Goal: Task Accomplishment & Management: Use online tool/utility

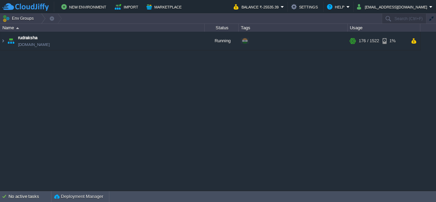
click at [0, 39] on table "rudraksha [DOMAIN_NAME] Running + Add to Env Group RAM 11% CPU 3% 176 / 1522 1%" at bounding box center [210, 41] width 421 height 19
click at [1, 41] on img at bounding box center [2, 41] width 5 height 18
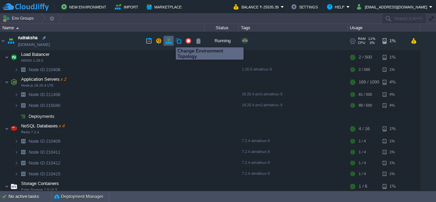
click at [171, 41] on button "button" at bounding box center [169, 41] width 6 height 6
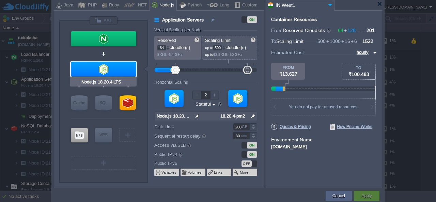
type input "NGINX 1.26.0"
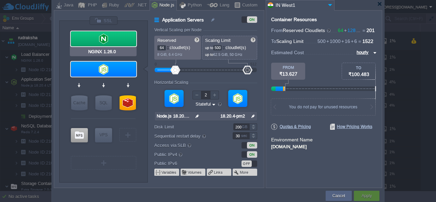
click at [114, 41] on div at bounding box center [103, 38] width 65 height 15
type input "Load Balancer"
type input "1"
type input "NGINX 1.26.0"
type input "null"
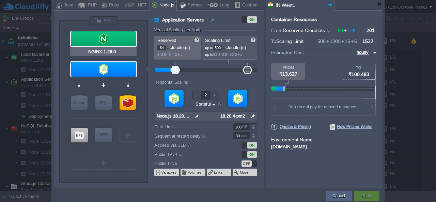
type input "1.26.0-almalin..."
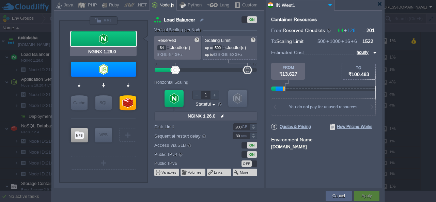
type input "Node.js 18.20.4 LTS"
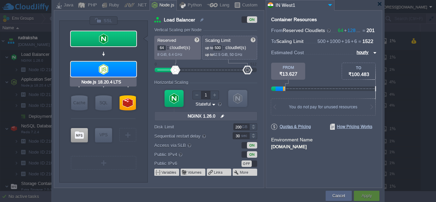
click at [107, 65] on div at bounding box center [103, 69] width 65 height 15
type input "Application Servers"
type input "2"
type input "Node.js 18.20...."
type input "null"
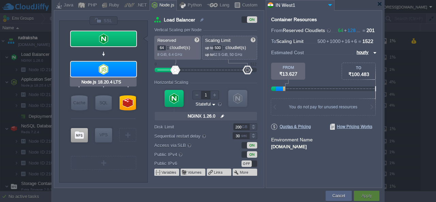
type input "18.20.4-pm2"
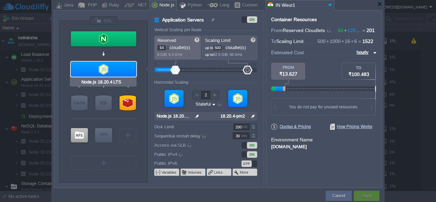
type input "Redis 7.2.4"
click at [378, 3] on div at bounding box center [379, 3] width 5 height 5
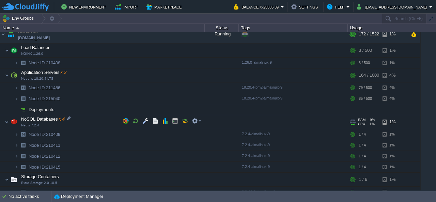
scroll to position [12, 0]
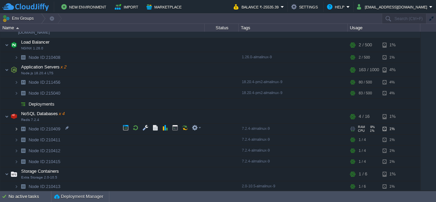
click at [17, 127] on img at bounding box center [16, 129] width 4 height 11
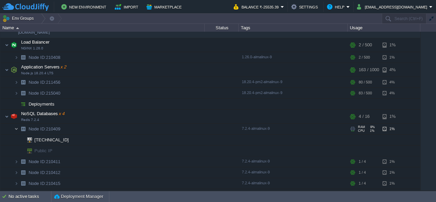
click at [17, 127] on img at bounding box center [16, 129] width 4 height 11
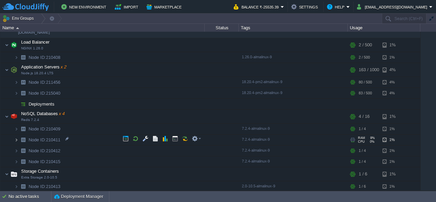
click at [17, 140] on img at bounding box center [16, 140] width 4 height 11
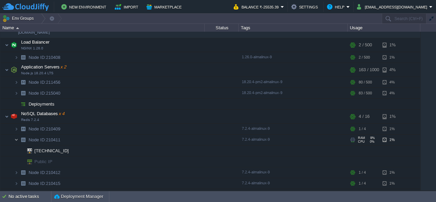
click at [17, 140] on img at bounding box center [16, 140] width 4 height 11
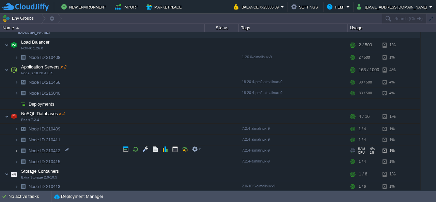
click at [16, 148] on img at bounding box center [16, 151] width 4 height 11
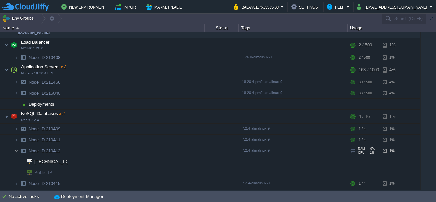
click at [16, 148] on img at bounding box center [16, 151] width 4 height 11
click at [16, 150] on img at bounding box center [16, 151] width 4 height 11
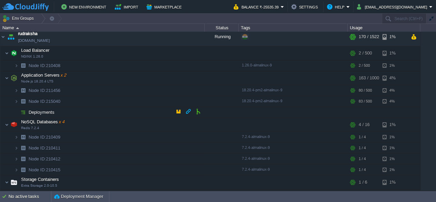
scroll to position [0, 0]
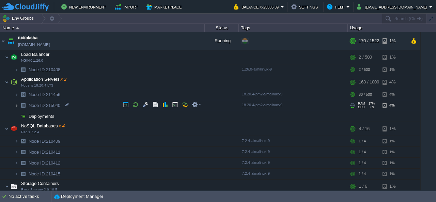
click at [15, 104] on img at bounding box center [16, 105] width 4 height 11
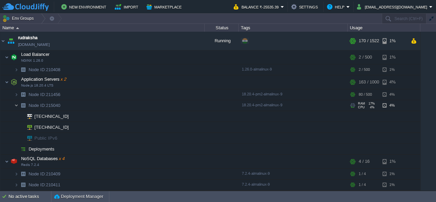
click at [15, 104] on img at bounding box center [16, 105] width 4 height 11
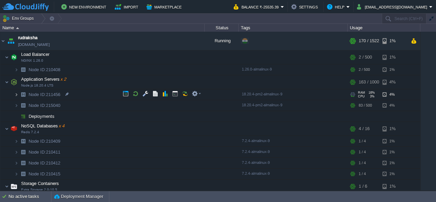
click at [17, 92] on img at bounding box center [16, 94] width 4 height 11
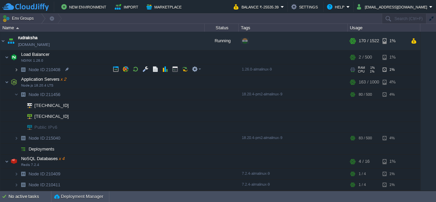
click at [18, 70] on img at bounding box center [16, 69] width 4 height 11
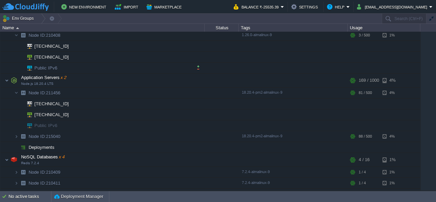
scroll to position [68, 0]
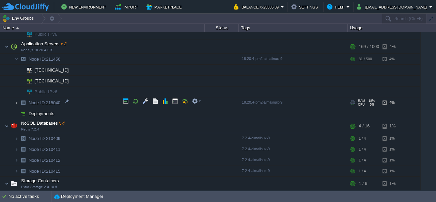
click at [16, 102] on img at bounding box center [16, 102] width 4 height 11
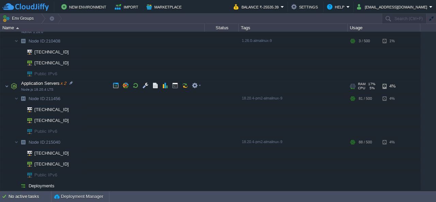
scroll to position [0, 0]
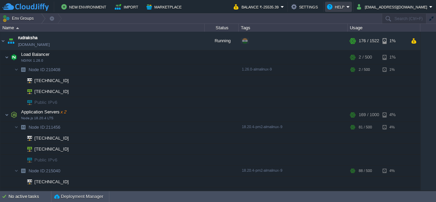
click at [347, 7] on button "Help" at bounding box center [336, 7] width 19 height 8
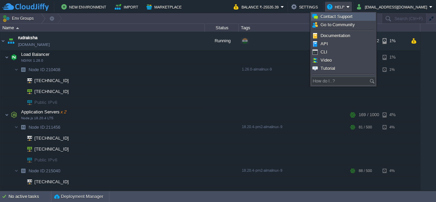
click at [337, 17] on span "Contact Support" at bounding box center [337, 16] width 32 height 5
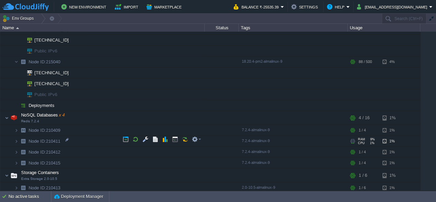
scroll to position [109, 0]
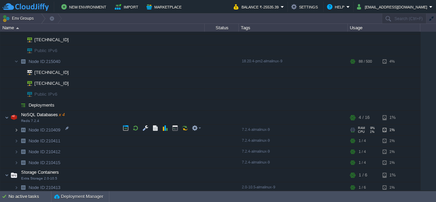
click at [16, 127] on img at bounding box center [16, 130] width 4 height 11
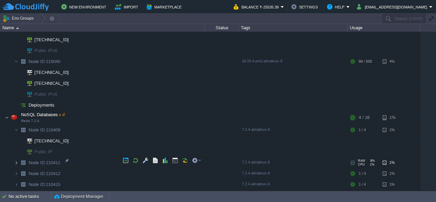
click at [15, 158] on img at bounding box center [16, 162] width 4 height 11
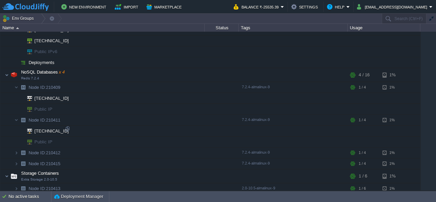
scroll to position [153, 0]
click at [17, 147] on img at bounding box center [16, 152] width 4 height 11
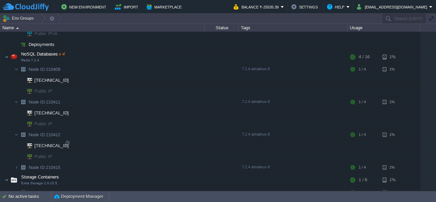
scroll to position [174, 0]
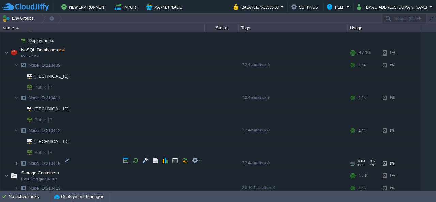
click at [16, 163] on img at bounding box center [16, 163] width 4 height 11
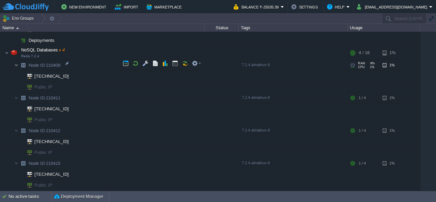
click at [17, 65] on img at bounding box center [16, 65] width 4 height 11
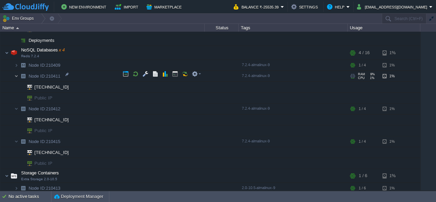
click at [18, 76] on img at bounding box center [16, 76] width 4 height 11
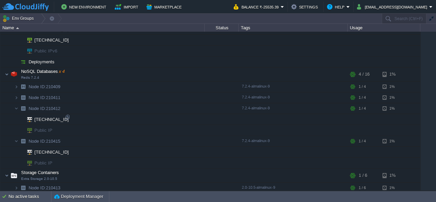
click at [18, 119] on img at bounding box center [20, 119] width 4 height 11
click at [17, 105] on img at bounding box center [16, 108] width 4 height 11
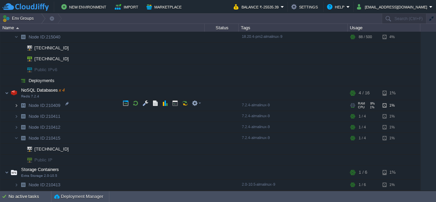
scroll to position [131, 0]
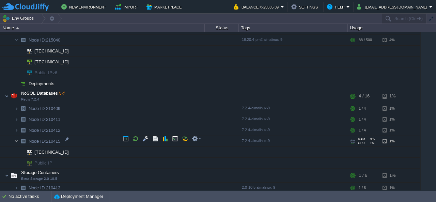
click at [16, 140] on img at bounding box center [16, 141] width 4 height 11
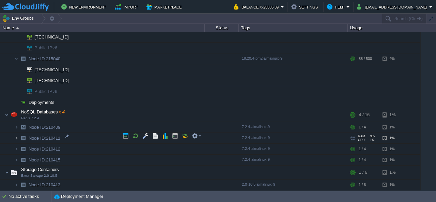
scroll to position [109, 0]
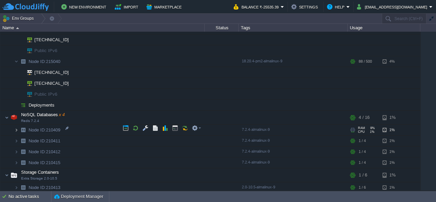
click at [18, 128] on img at bounding box center [16, 130] width 4 height 11
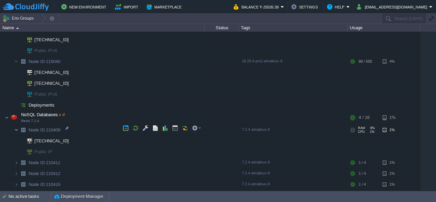
click at [17, 127] on img at bounding box center [16, 130] width 4 height 11
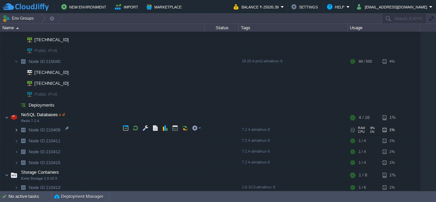
click at [16, 130] on img at bounding box center [16, 130] width 4 height 11
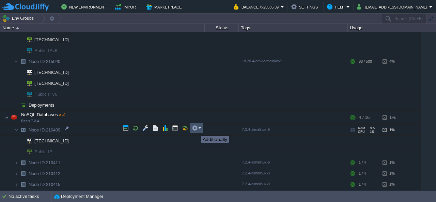
click at [196, 130] on button "button" at bounding box center [195, 128] width 6 height 6
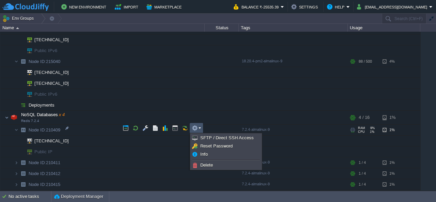
click at [196, 130] on button "button" at bounding box center [195, 128] width 6 height 6
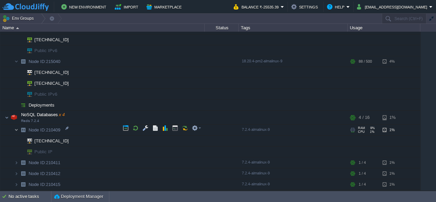
click at [14, 130] on img at bounding box center [16, 130] width 4 height 11
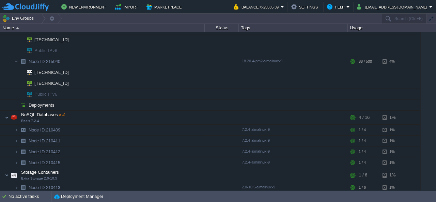
click at [0, 138] on table "rudraksha [DOMAIN_NAME] Running + Add to Env Group RAM 11% CPU 3% 180 / 1522 1%…" at bounding box center [210, 57] width 421 height 271
click at [147, 117] on button "button" at bounding box center [145, 116] width 6 height 6
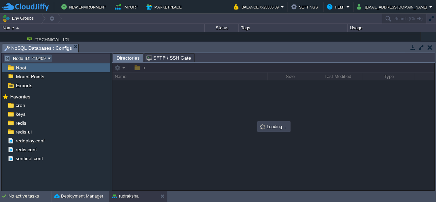
click at [43, 57] on button "Node ID: 210409" at bounding box center [25, 58] width 43 height 6
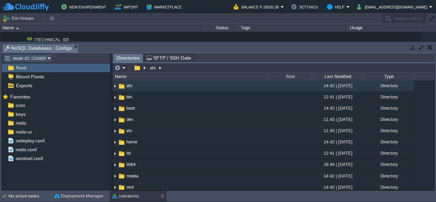
click at [44, 57] on button "Node ID: 210409" at bounding box center [25, 58] width 43 height 6
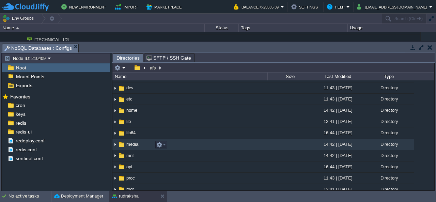
scroll to position [34, 0]
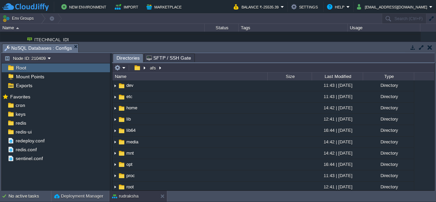
click at [431, 50] on button "button" at bounding box center [430, 47] width 5 height 6
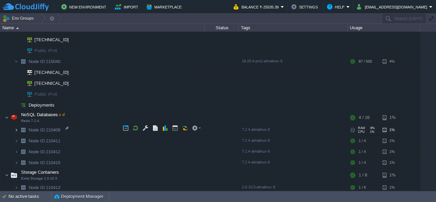
click at [17, 128] on img at bounding box center [16, 130] width 4 height 11
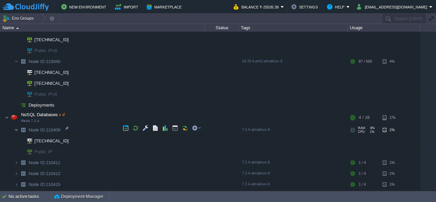
click at [17, 128] on img at bounding box center [16, 130] width 4 height 11
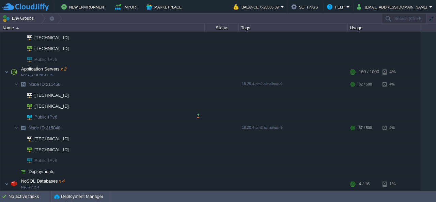
scroll to position [41, 0]
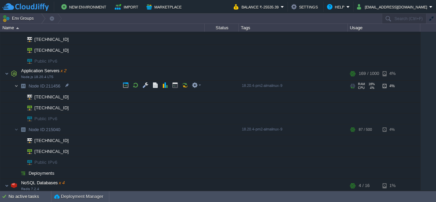
click at [15, 86] on img at bounding box center [16, 86] width 4 height 11
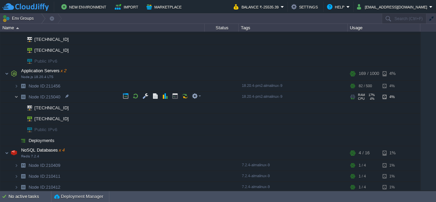
click at [16, 95] on img at bounding box center [16, 97] width 4 height 11
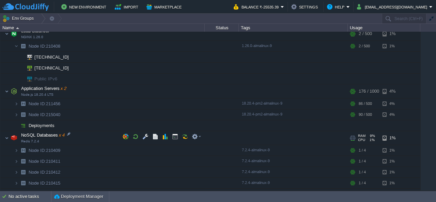
scroll to position [0, 0]
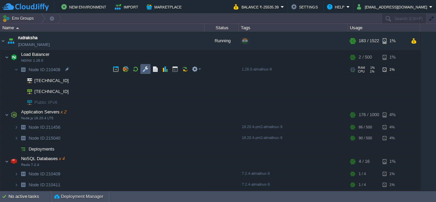
click at [146, 71] on button "button" at bounding box center [145, 69] width 6 height 6
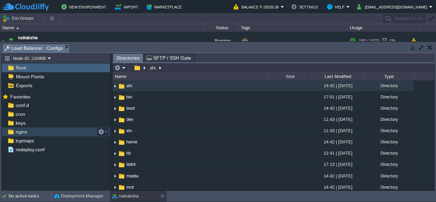
click at [20, 130] on span "nginx" at bounding box center [21, 132] width 14 height 6
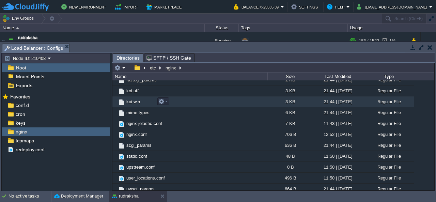
scroll to position [98, 0]
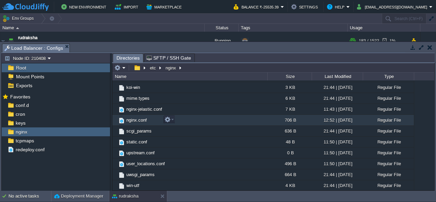
click at [141, 122] on span "nginx.conf" at bounding box center [136, 120] width 22 height 6
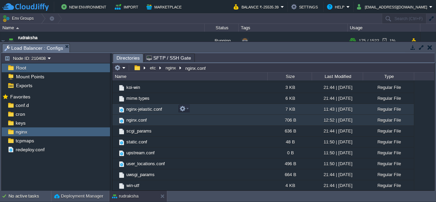
click at [141, 109] on span "nginx-jelastic.conf" at bounding box center [144, 109] width 38 height 6
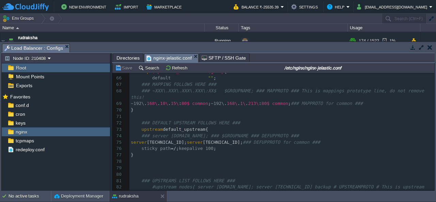
scroll to position [0, 0]
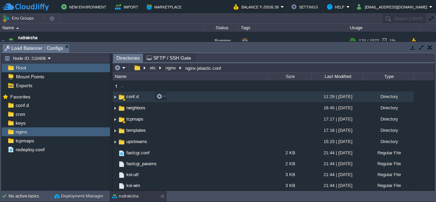
click at [135, 96] on span "conf.d" at bounding box center [132, 97] width 14 height 6
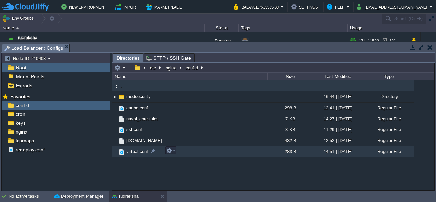
click at [155, 170] on div ".. modsecurity 16:44 | [DATE] Directory cache.conf 298 B 12:41 | [DATE] Regular…" at bounding box center [273, 135] width 322 height 110
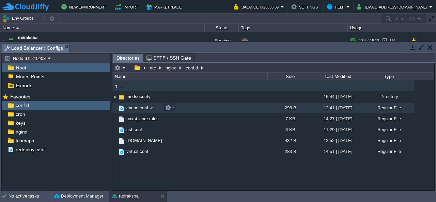
click at [135, 107] on span "cache.conf" at bounding box center [137, 108] width 24 height 6
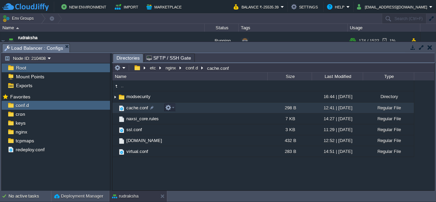
click at [135, 107] on span "cache.conf" at bounding box center [137, 108] width 24 height 6
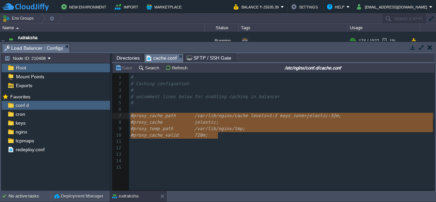
type textarea "#proxy_cache_path /var/lib/nginx/cache levels=1:2 keys_zone=jelastic:32m; #prox…"
drag, startPoint x: 219, startPoint y: 138, endPoint x: 121, endPoint y: 117, distance: 99.8
click at [129, 117] on div "1 # 2 # Caching configuation 3 # 4 # uncomment lines below for enabling caching…" at bounding box center [283, 122] width 308 height 96
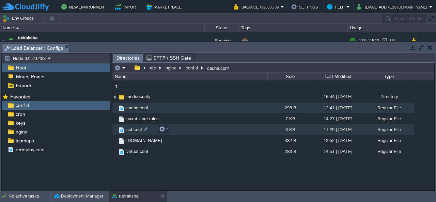
click at [130, 131] on span "ssl.conf" at bounding box center [134, 130] width 18 height 6
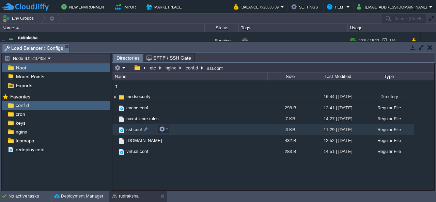
click at [130, 131] on span "ssl.conf" at bounding box center [134, 130] width 18 height 6
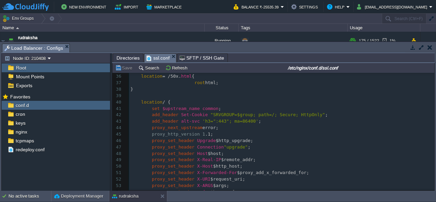
scroll to position [258, 0]
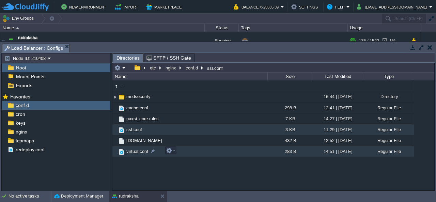
click at [139, 151] on span "virtual.conf" at bounding box center [137, 152] width 24 height 6
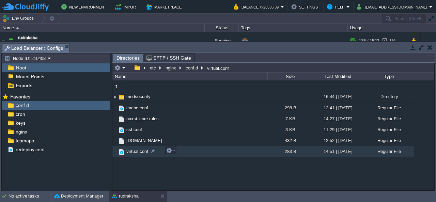
click at [139, 151] on span "virtual.conf" at bounding box center [137, 152] width 24 height 6
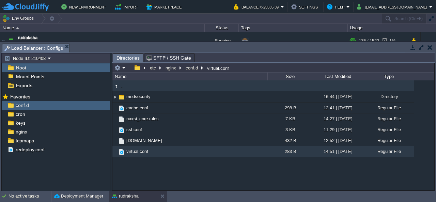
click at [124, 88] on link ".." at bounding box center [122, 86] width 5 height 6
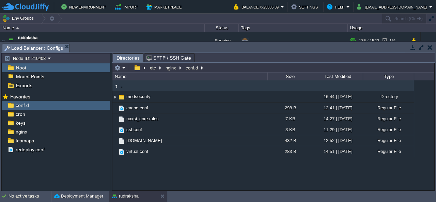
click at [124, 88] on link ".." at bounding box center [122, 86] width 5 height 6
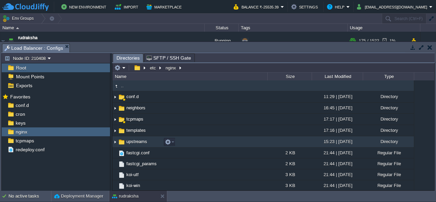
click at [141, 141] on span "upstreams" at bounding box center [136, 142] width 23 height 6
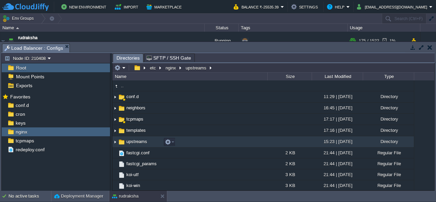
click at [141, 141] on span "upstreams" at bounding box center [136, 142] width 23 height 6
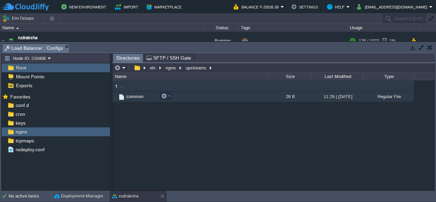
click at [132, 99] on span "common" at bounding box center [134, 97] width 19 height 6
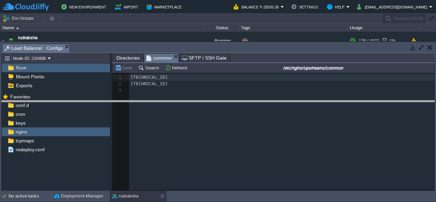
drag, startPoint x: 273, startPoint y: 47, endPoint x: 273, endPoint y: 104, distance: 56.9
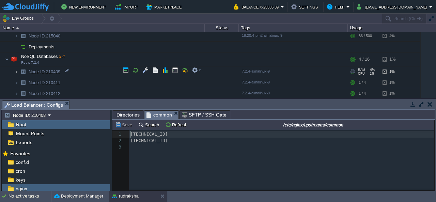
scroll to position [68, 0]
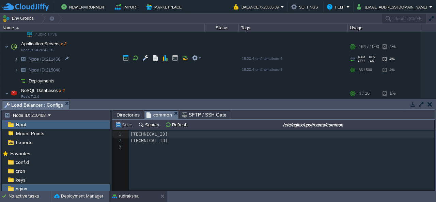
click at [16, 60] on img at bounding box center [16, 59] width 4 height 11
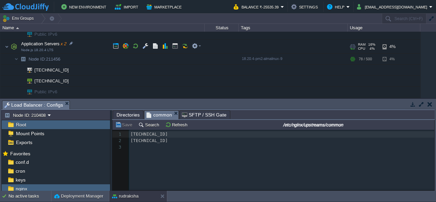
scroll to position [102, 0]
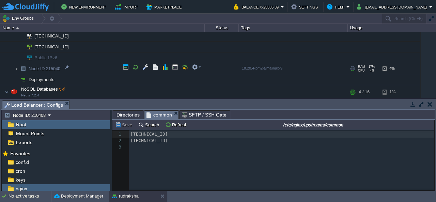
click at [15, 67] on img at bounding box center [16, 68] width 4 height 11
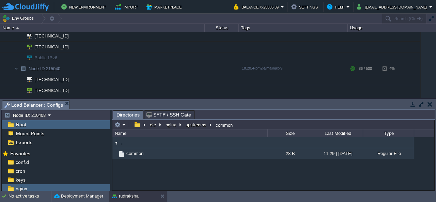
click at [119, 145] on img at bounding box center [115, 142] width 7 height 7
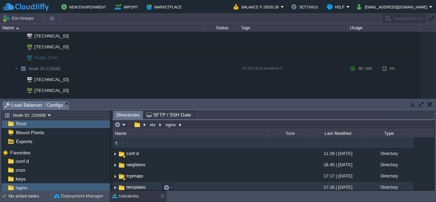
scroll to position [34, 0]
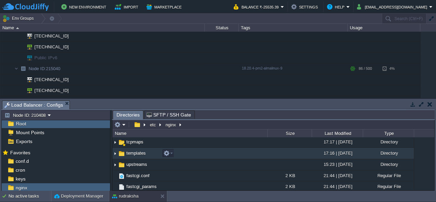
click at [144, 155] on span "templates" at bounding box center [135, 153] width 21 height 6
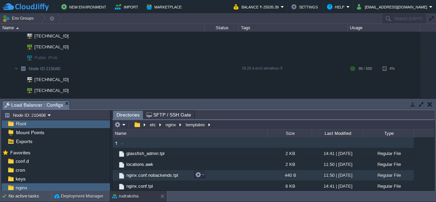
scroll to position [33, 0]
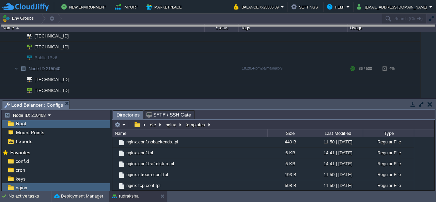
drag, startPoint x: 301, startPoint y: 105, endPoint x: 345, endPoint y: 12, distance: 103.2
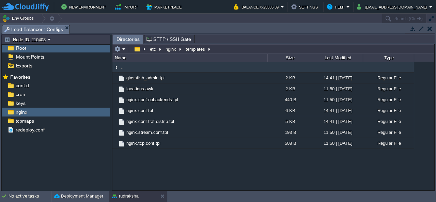
scroll to position [0, 0]
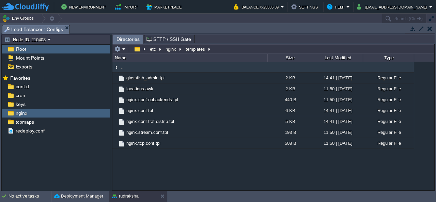
click at [123, 67] on span ".." at bounding box center [122, 67] width 5 height 6
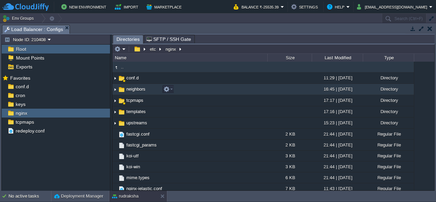
click at [138, 91] on span "neighbors" at bounding box center [135, 89] width 21 height 6
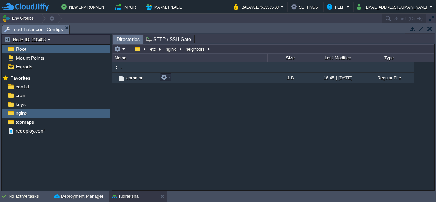
click at [137, 79] on span "common" at bounding box center [134, 78] width 19 height 6
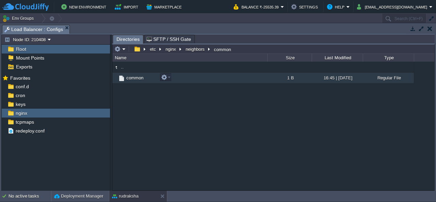
click at [137, 79] on span "common" at bounding box center [134, 78] width 19 height 6
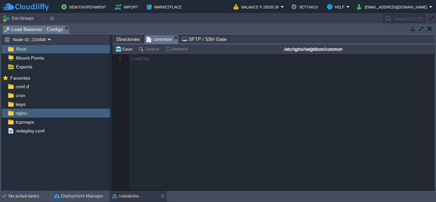
scroll to position [2, 0]
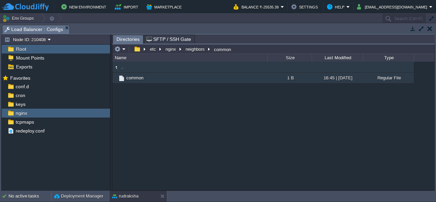
click at [124, 67] on link ".." at bounding box center [122, 67] width 5 height 6
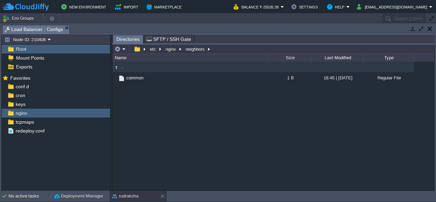
click at [124, 67] on link ".." at bounding box center [122, 67] width 5 height 6
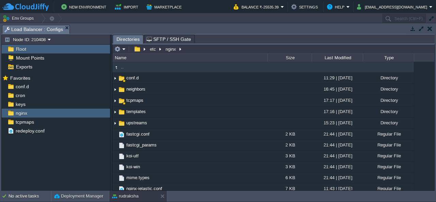
click at [433, 27] on td at bounding box center [430, 29] width 9 height 8
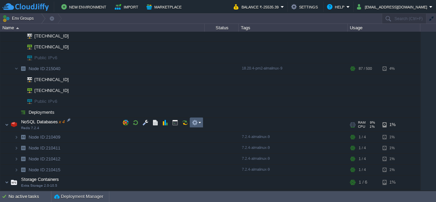
click at [199, 122] on em at bounding box center [196, 123] width 9 height 6
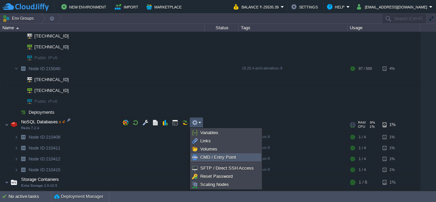
click at [207, 154] on link "CMD / Entry Point" at bounding box center [226, 157] width 70 height 7
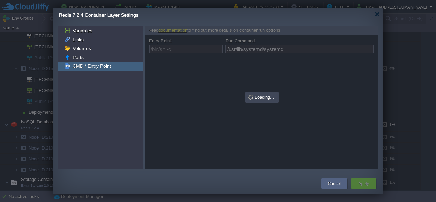
type input "/bin/sh -c"
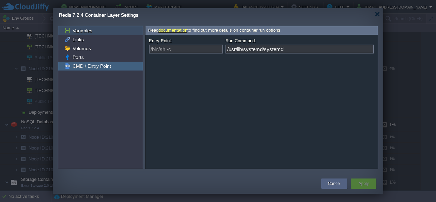
click at [82, 30] on span "Variables" at bounding box center [82, 31] width 22 height 6
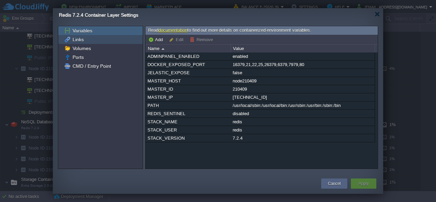
click at [83, 41] on span "Links" at bounding box center [78, 39] width 14 height 6
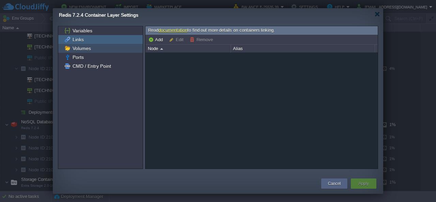
click at [82, 49] on span "Volumes" at bounding box center [81, 48] width 21 height 6
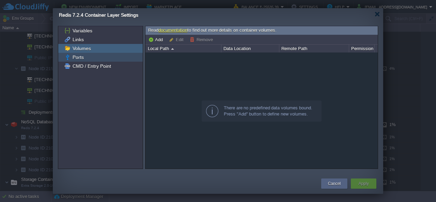
click at [82, 56] on span "Ports" at bounding box center [78, 57] width 14 height 6
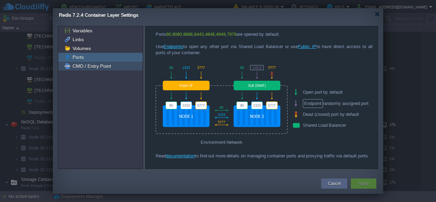
click at [96, 65] on span "CMD / Entry Point" at bounding box center [91, 66] width 41 height 6
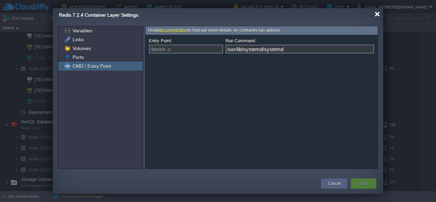
click at [375, 13] on div at bounding box center [377, 14] width 5 height 5
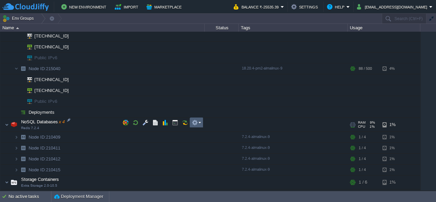
click at [197, 124] on button "button" at bounding box center [195, 123] width 6 height 6
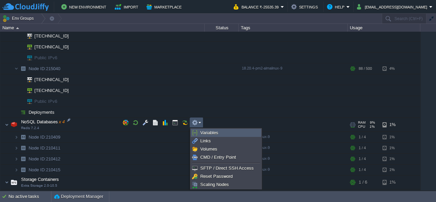
click at [206, 132] on span "Variables" at bounding box center [209, 132] width 18 height 5
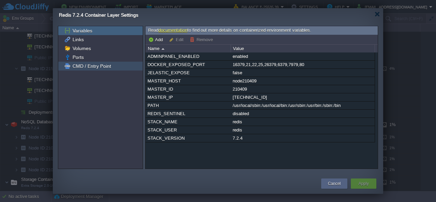
click at [92, 66] on span "CMD / Entry Point" at bounding box center [91, 66] width 41 height 6
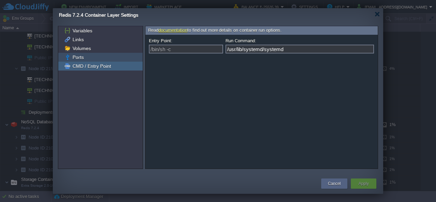
click at [79, 61] on div "Ports" at bounding box center [100, 57] width 85 height 9
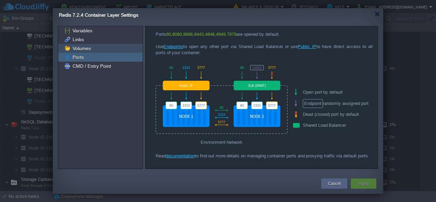
click at [77, 50] on span "Volumes" at bounding box center [81, 48] width 21 height 6
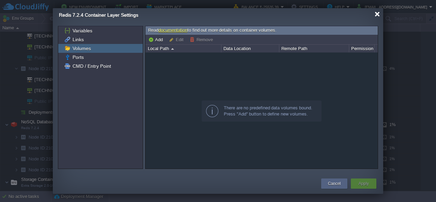
click at [376, 13] on div at bounding box center [377, 14] width 5 height 5
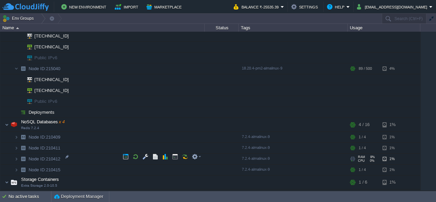
scroll to position [109, 0]
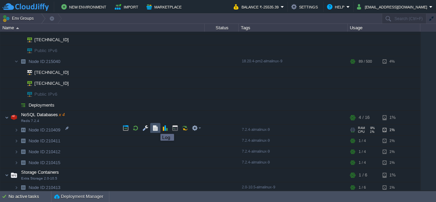
click at [155, 128] on button "button" at bounding box center [155, 128] width 6 height 6
click at [148, 129] on button "button" at bounding box center [145, 128] width 6 height 6
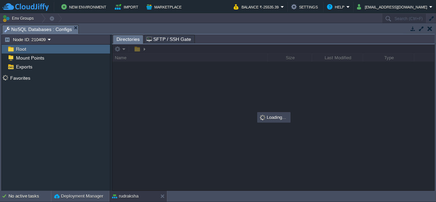
scroll to position [109, 0]
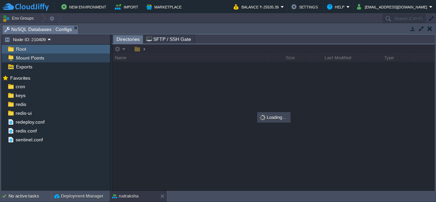
click at [28, 59] on span "Mount Points" at bounding box center [30, 58] width 31 height 6
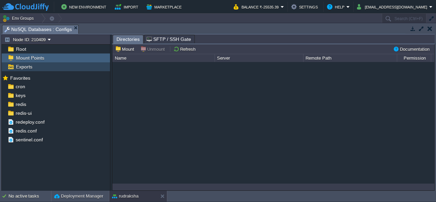
click at [28, 67] on span "Exports" at bounding box center [24, 67] width 19 height 6
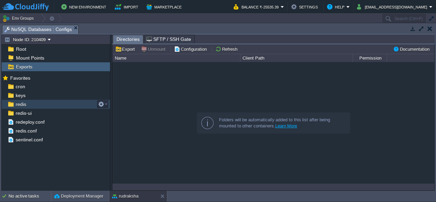
click at [21, 103] on span "redis" at bounding box center [20, 104] width 13 height 6
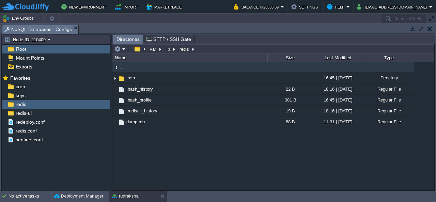
click at [430, 29] on button "button" at bounding box center [430, 29] width 5 height 6
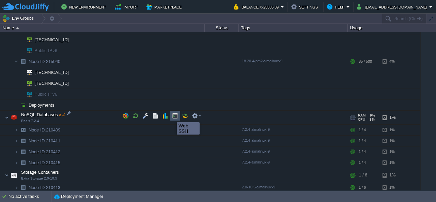
click at [175, 116] on button "button" at bounding box center [175, 116] width 6 height 6
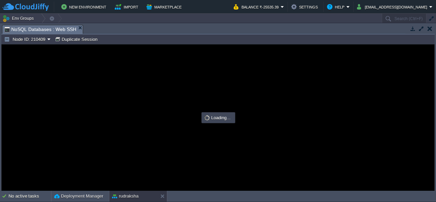
scroll to position [0, 0]
type input "#000000"
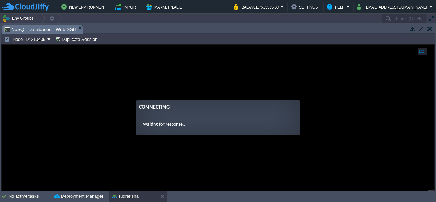
click at [432, 30] on button "button" at bounding box center [430, 29] width 5 height 6
